Goal: Task Accomplishment & Management: Manage account settings

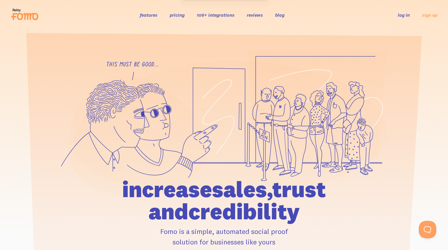
click at [407, 16] on link "log in" at bounding box center [404, 15] width 12 height 6
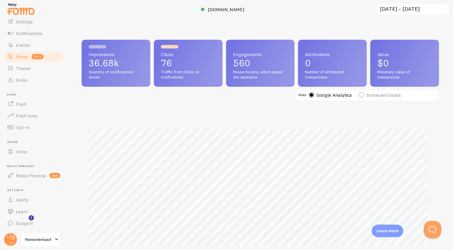
scroll to position [3, 0]
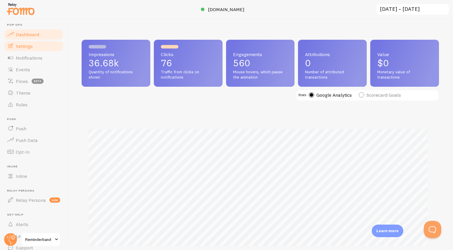
click at [32, 47] on span "Settings" at bounding box center [24, 46] width 17 height 6
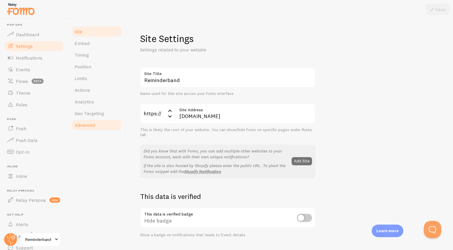
click at [93, 126] on span "Advanced" at bounding box center [84, 125] width 20 height 6
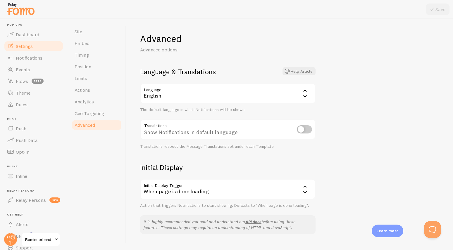
click at [39, 245] on link "Reminderband" at bounding box center [40, 240] width 39 height 14
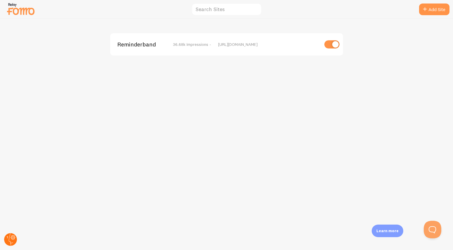
click at [12, 237] on icon at bounding box center [13, 238] width 2 height 2
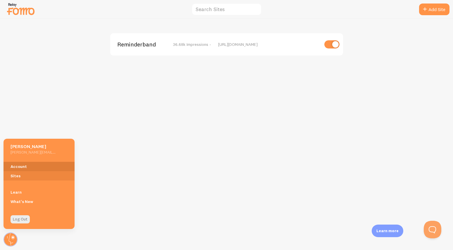
click at [25, 166] on link "Account" at bounding box center [39, 166] width 71 height 9
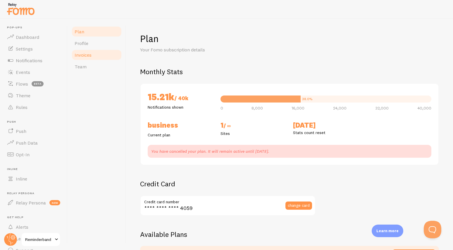
click at [96, 58] on link "Invoices" at bounding box center [96, 55] width 51 height 12
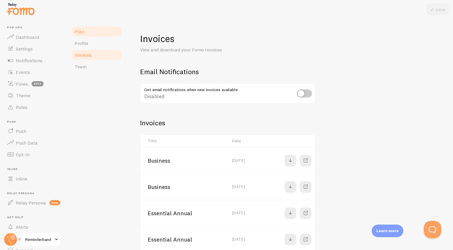
click at [87, 34] on link "Plan" at bounding box center [96, 32] width 51 height 12
